Goal: Task Accomplishment & Management: Use online tool/utility

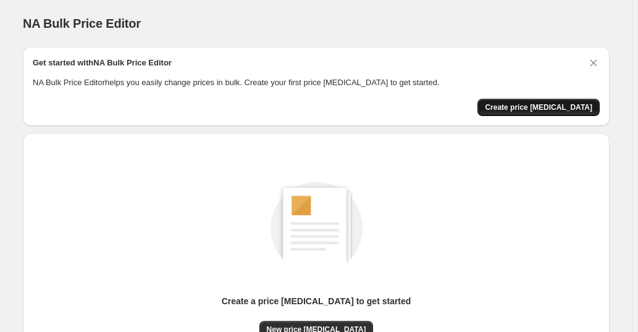
click at [519, 105] on span "Create price [MEDICAL_DATA]" at bounding box center [539, 108] width 108 height 10
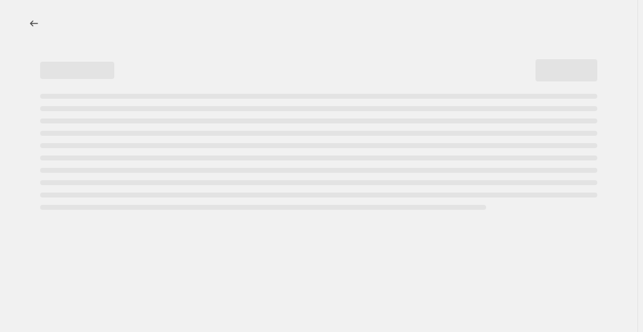
select select "percentage"
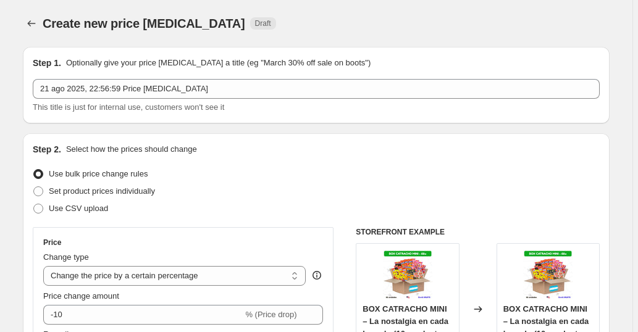
scroll to position [148, 0]
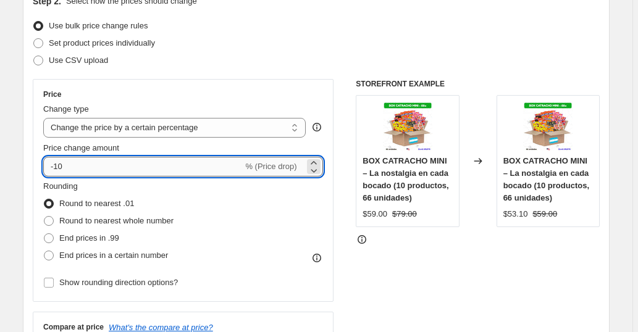
click at [91, 164] on input "-10" at bounding box center [143, 167] width 200 height 20
type input "10"
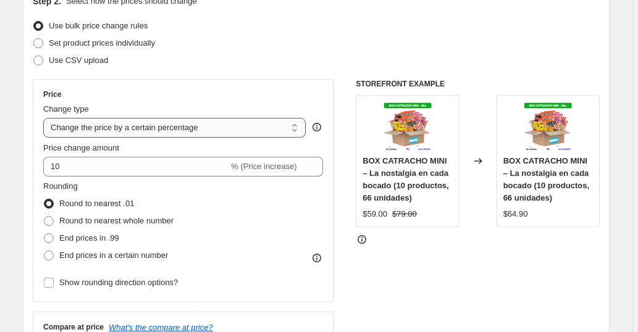
click at [250, 125] on select "Change the price to a certain amount Change the price by a certain amount Chang…" at bounding box center [174, 128] width 263 height 20
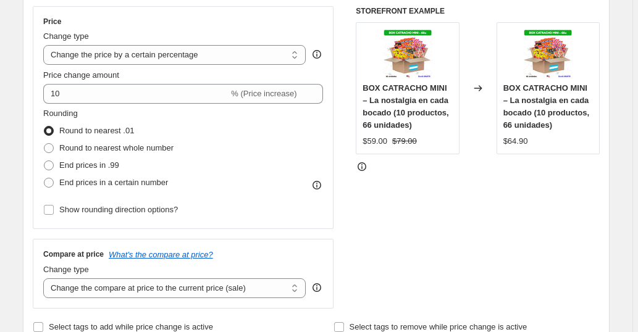
scroll to position [297, 0]
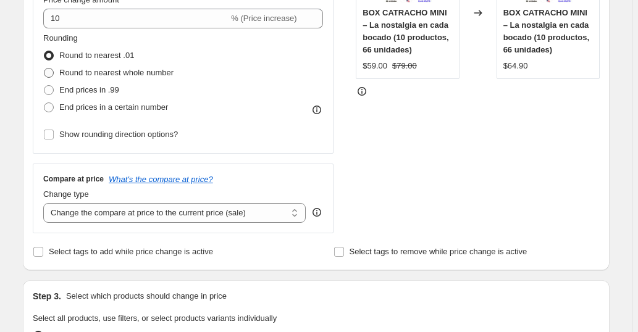
click at [49, 69] on span at bounding box center [49, 73] width 10 height 10
click at [44, 69] on input "Round to nearest whole number" at bounding box center [44, 68] width 1 height 1
radio input "true"
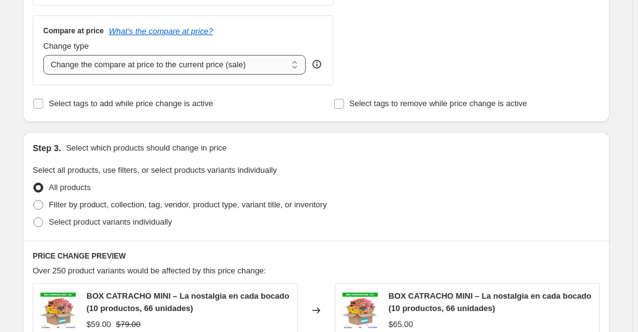
click at [234, 67] on select "Change the compare at price to the current price (sale) Change the compare at p…" at bounding box center [174, 65] width 263 height 20
select select "no_change"
click at [45, 55] on select "Change the compare at price to the current price (sale) Change the compare at p…" at bounding box center [174, 65] width 263 height 20
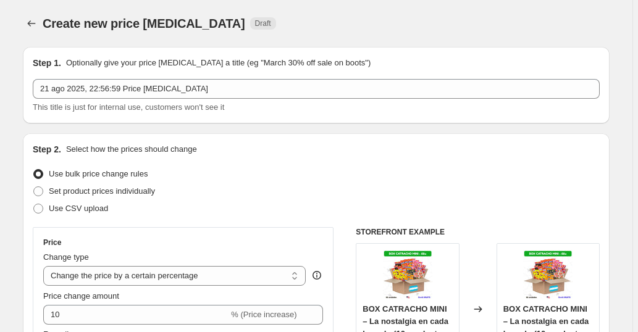
scroll to position [198, 0]
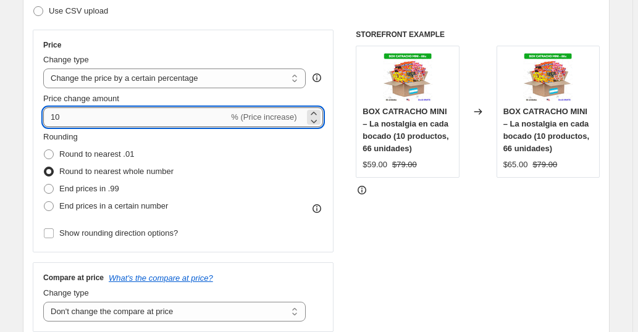
click at [75, 118] on input "10" at bounding box center [135, 118] width 185 height 20
click at [63, 111] on input "10" at bounding box center [135, 118] width 185 height 20
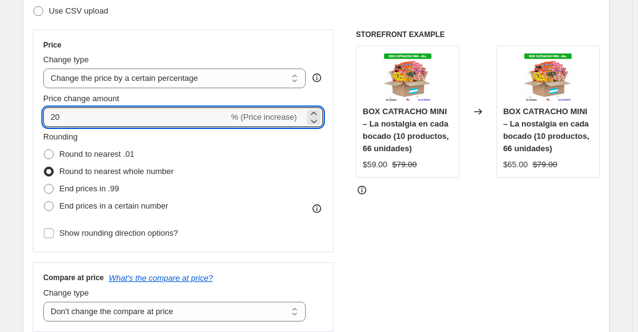
type input "20"
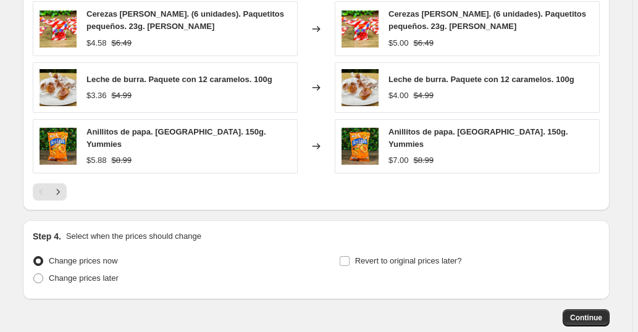
scroll to position [907, 0]
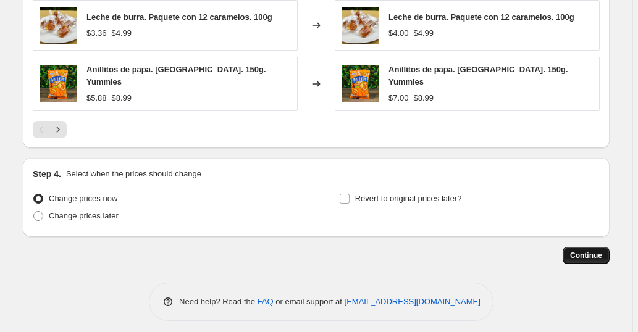
click at [593, 251] on span "Continue" at bounding box center [586, 256] width 32 height 10
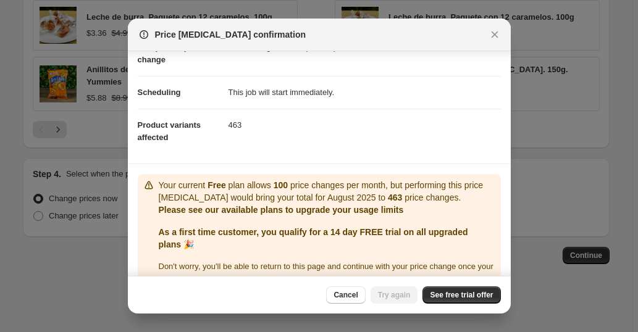
scroll to position [98, 0]
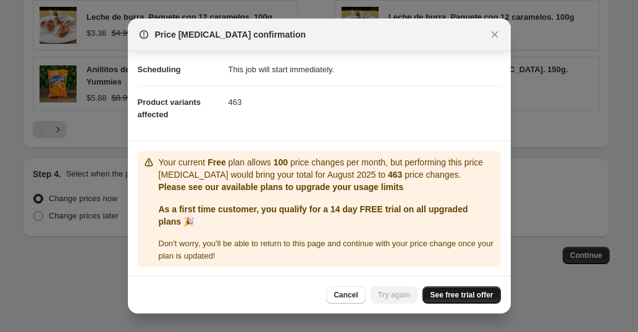
click at [454, 293] on span "See free trial offer" at bounding box center [461, 295] width 63 height 10
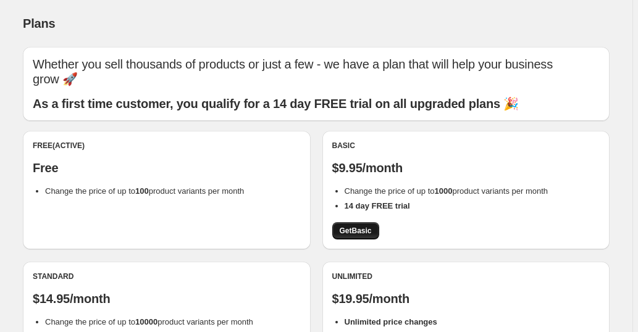
click at [358, 232] on span "Get Basic" at bounding box center [356, 231] width 32 height 10
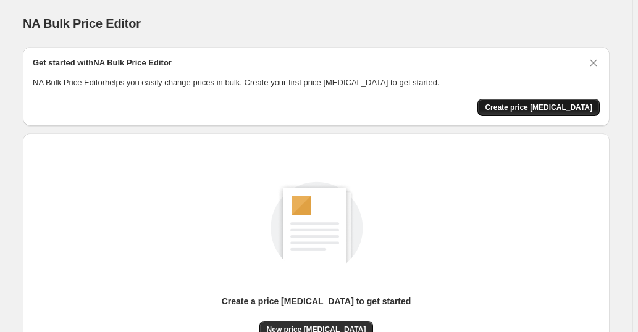
click at [536, 109] on span "Create price change job" at bounding box center [539, 108] width 108 height 10
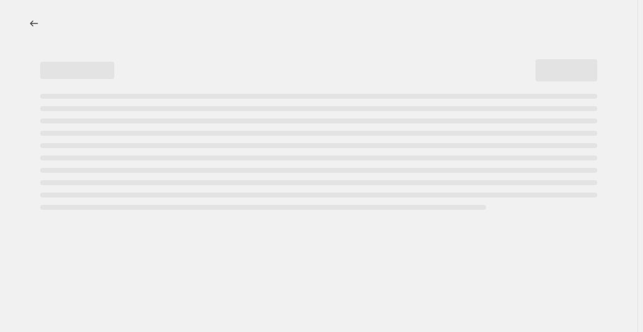
select select "percentage"
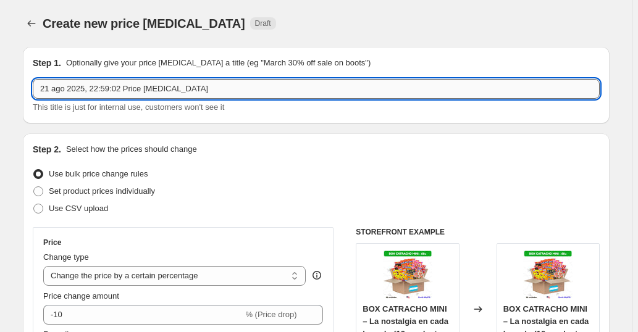
click at [250, 83] on input "21 ago 2025, 22:59:02 Price change job" at bounding box center [316, 89] width 567 height 20
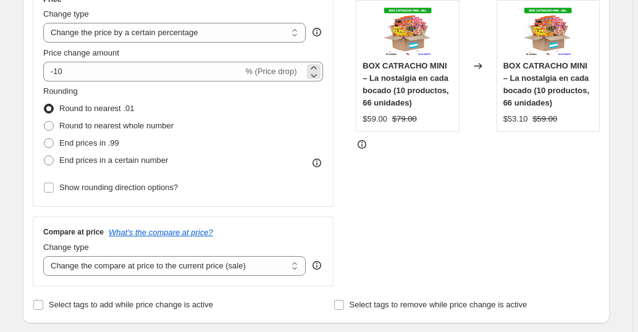
scroll to position [247, 0]
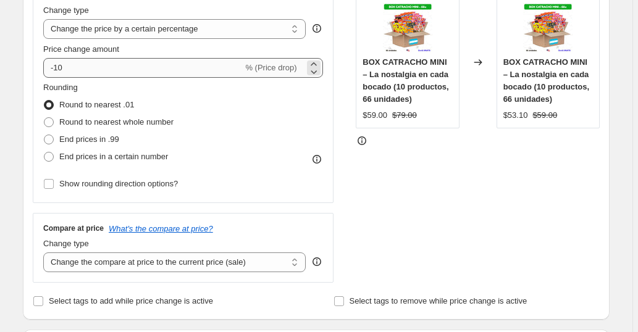
type input "21 ago 2025, 22:59:02 Price change job / 20%"
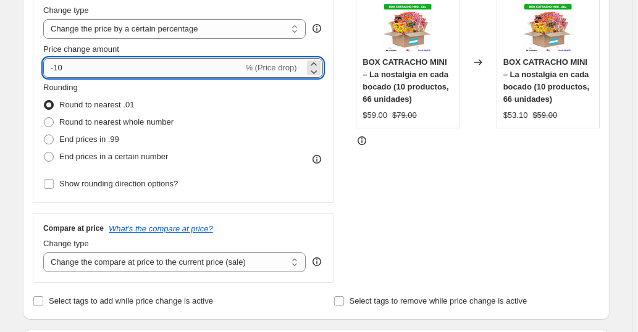
click at [150, 69] on input "-10" at bounding box center [143, 68] width 200 height 20
type input "20"
click at [421, 190] on div "STOREFRONT EXAMPLE BOX CATRACHO MINI – La nostalgia en cada bocado (10 producto…" at bounding box center [478, 131] width 244 height 303
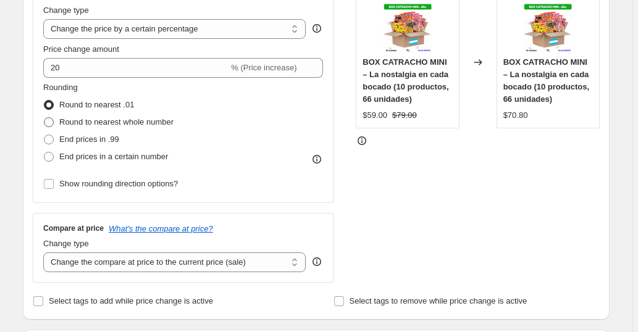
click at [118, 127] on span "Round to nearest whole number" at bounding box center [116, 121] width 114 height 9
click at [44, 118] on input "Round to nearest whole number" at bounding box center [44, 117] width 1 height 1
radio input "true"
click at [98, 107] on span "Round to nearest .01" at bounding box center [96, 104] width 75 height 9
click at [44, 101] on input "Round to nearest .01" at bounding box center [44, 100] width 1 height 1
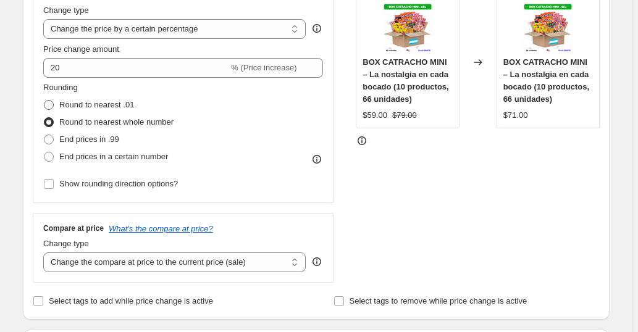
radio input "true"
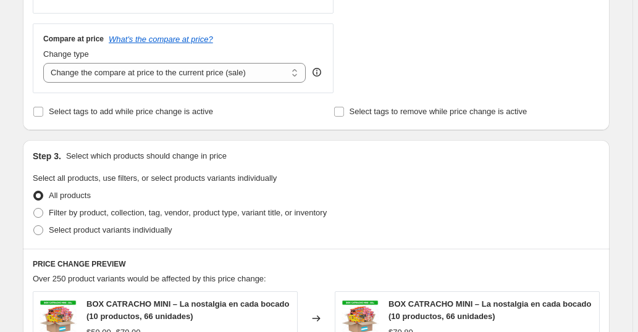
scroll to position [445, 0]
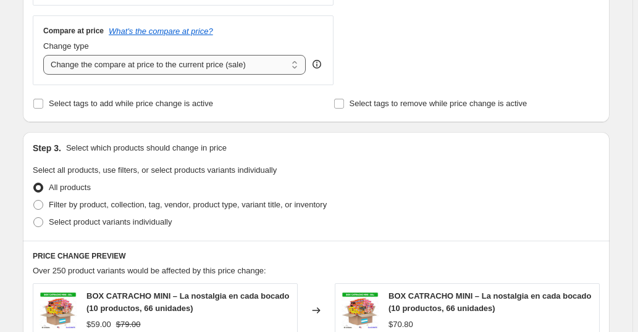
click at [245, 59] on select "Change the compare at price to the current price (sale) Change the compare at p…" at bounding box center [174, 65] width 263 height 20
select select "no_change"
click at [45, 55] on select "Change the compare at price to the current price (sale) Change the compare at p…" at bounding box center [174, 65] width 263 height 20
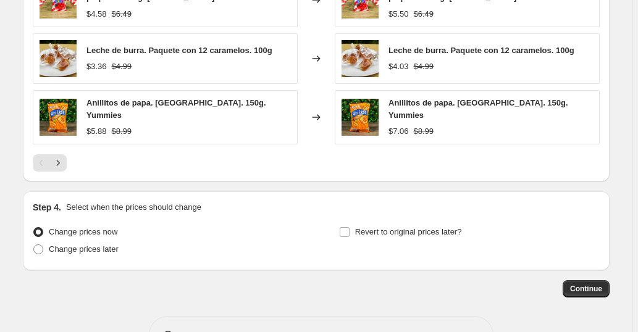
scroll to position [907, 0]
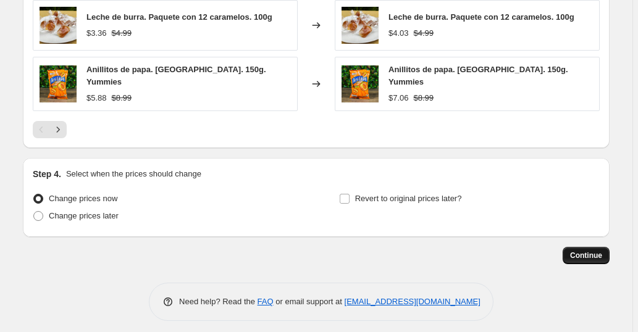
click at [576, 251] on span "Continue" at bounding box center [586, 256] width 32 height 10
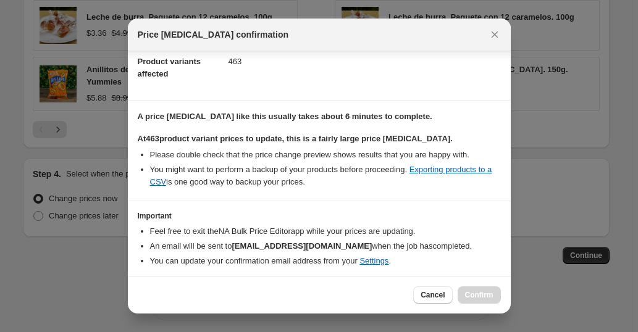
scroll to position [178, 0]
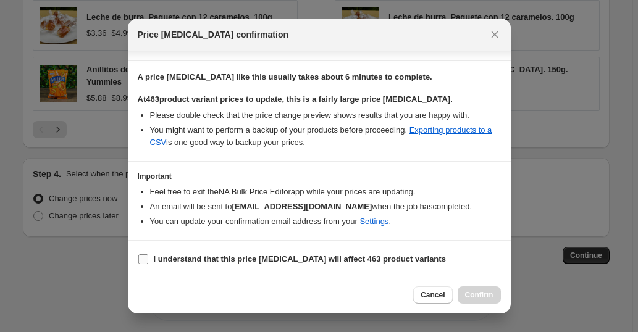
click at [328, 255] on b "I understand that this price [MEDICAL_DATA] will affect 463 product variants" at bounding box center [300, 259] width 292 height 9
click at [148, 255] on input "I understand that this price [MEDICAL_DATA] will affect 463 product variants" at bounding box center [143, 260] width 10 height 10
checkbox input "true"
click at [479, 297] on span "Confirm" at bounding box center [479, 295] width 28 height 10
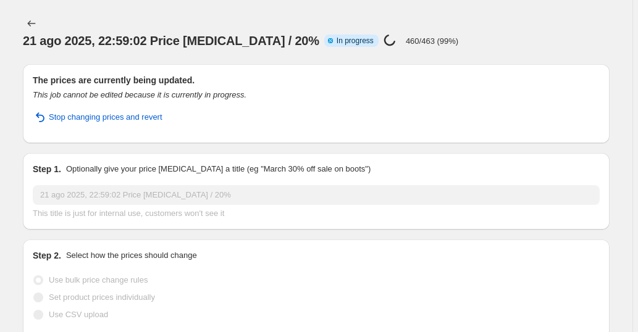
select select "percentage"
select select "no_change"
